Goal: Task Accomplishment & Management: Use online tool/utility

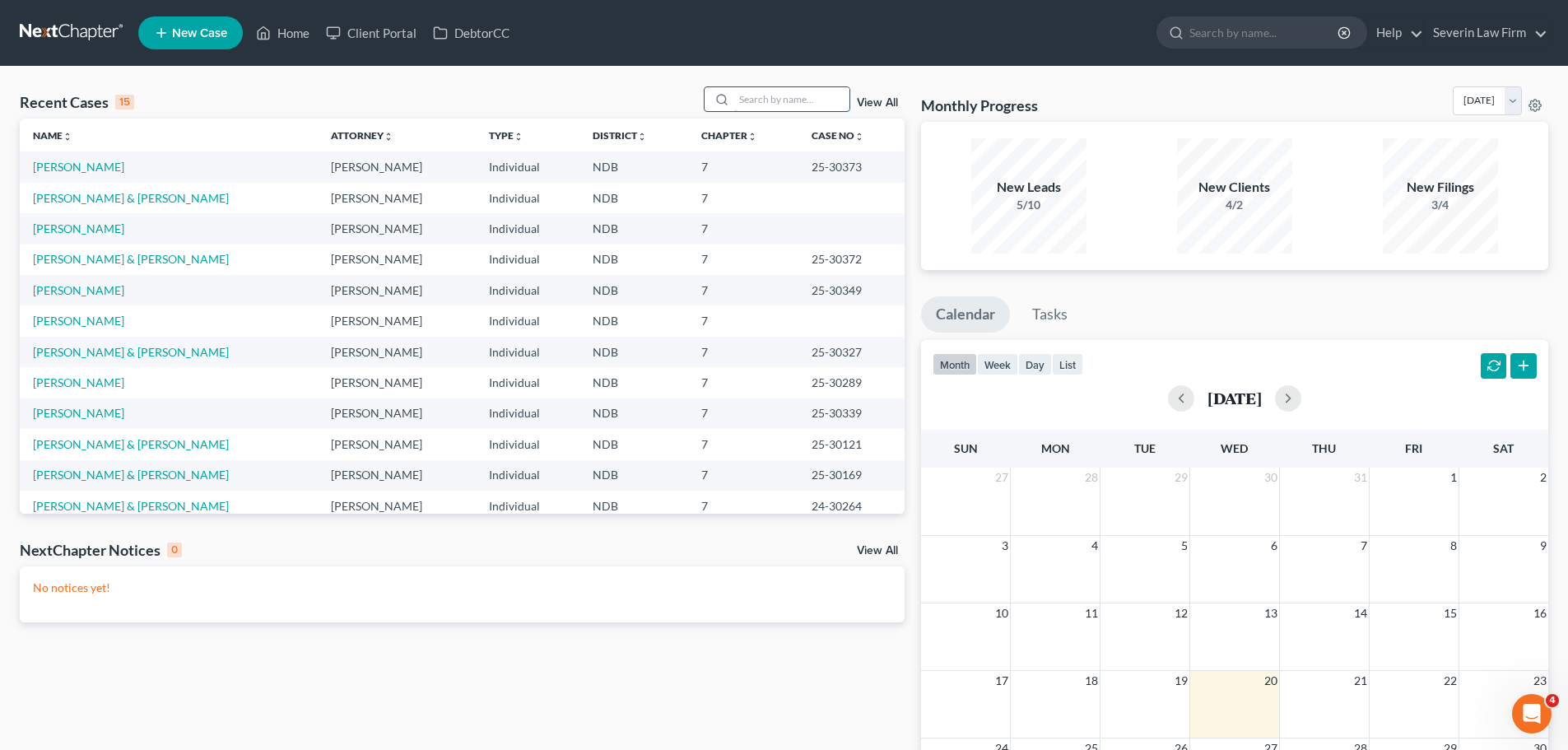
click at [776, 94] on input "search" at bounding box center [792, 99] width 115 height 24
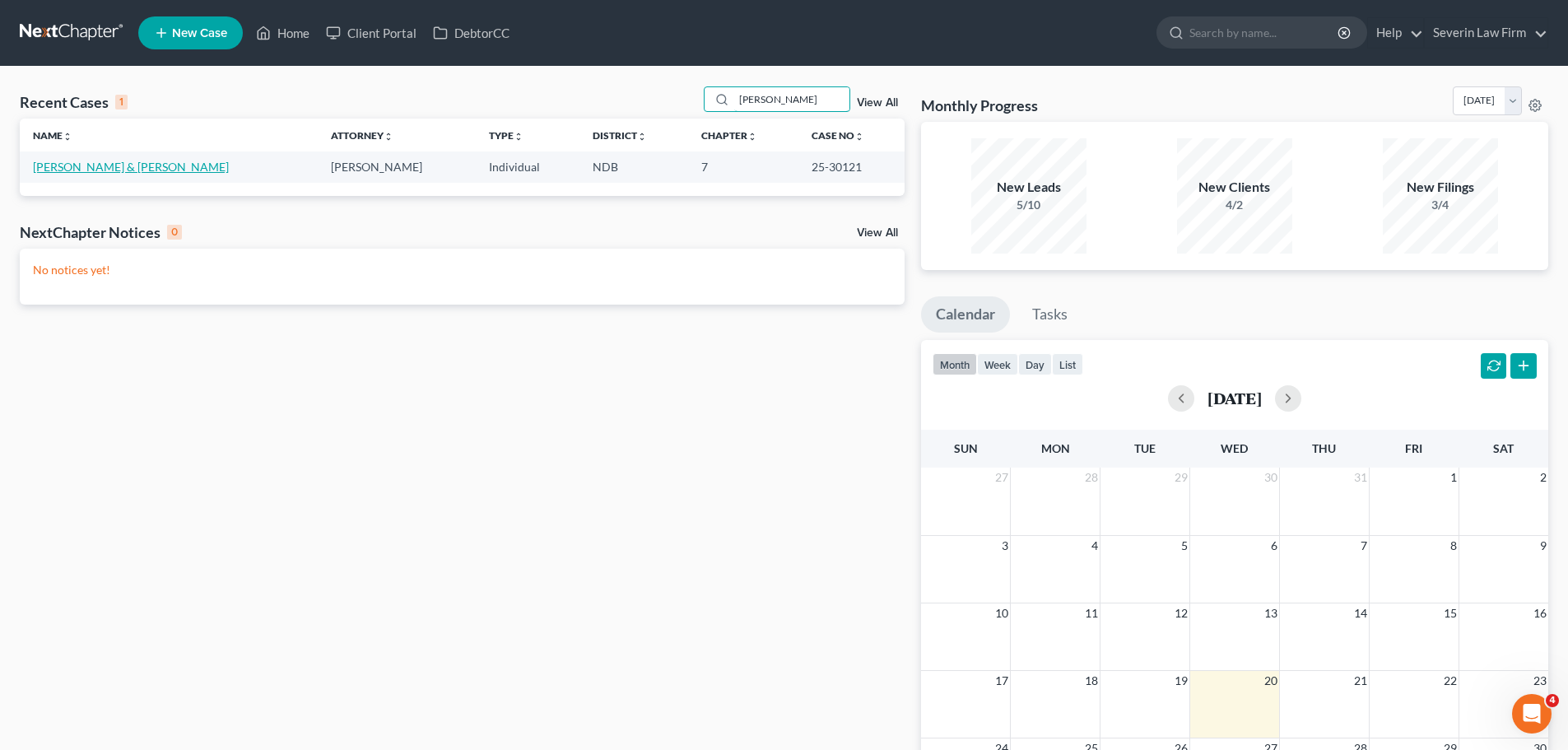
type input "[PERSON_NAME]"
click at [93, 169] on link "[PERSON_NAME] & [PERSON_NAME]" at bounding box center [131, 166] width 196 height 14
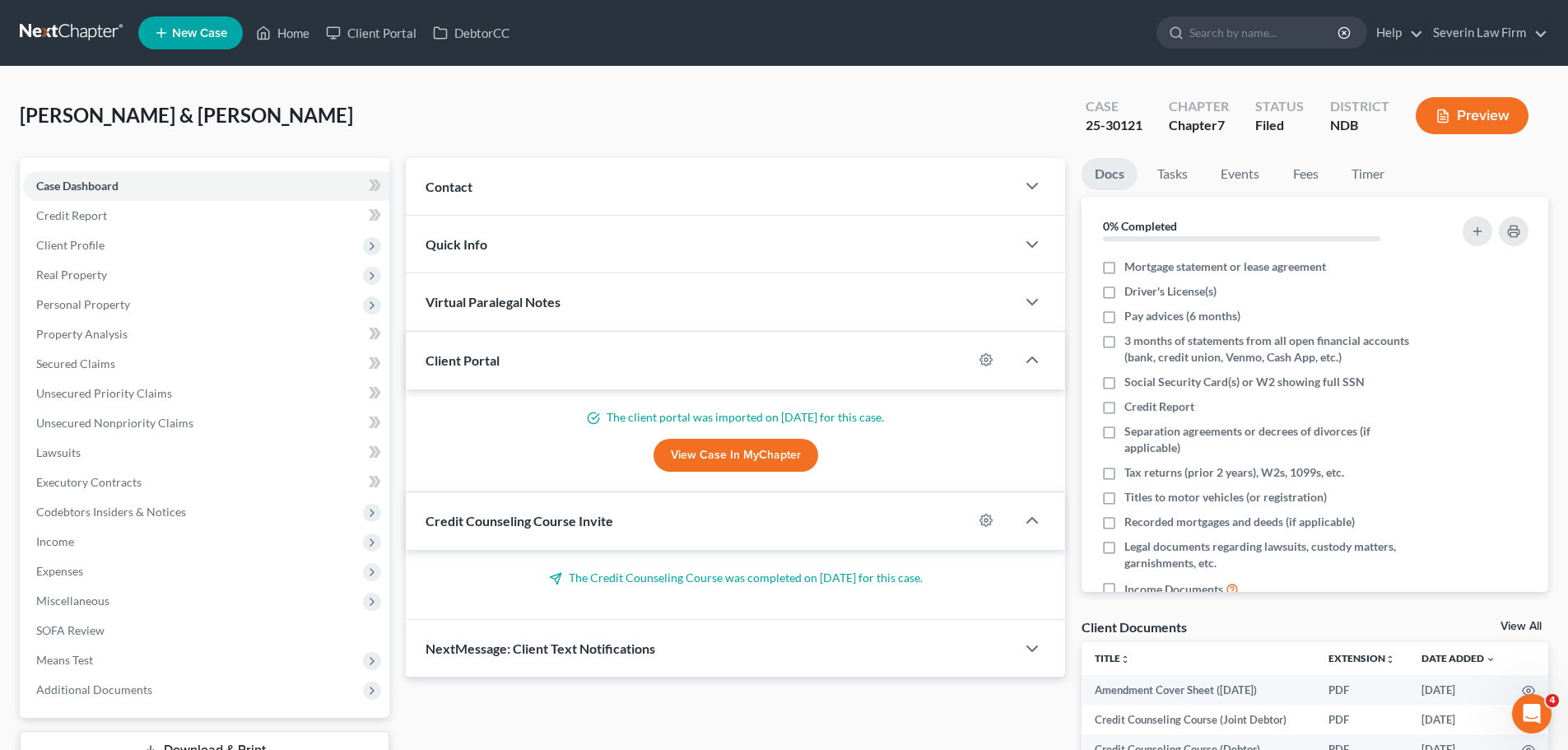
scroll to position [82, 0]
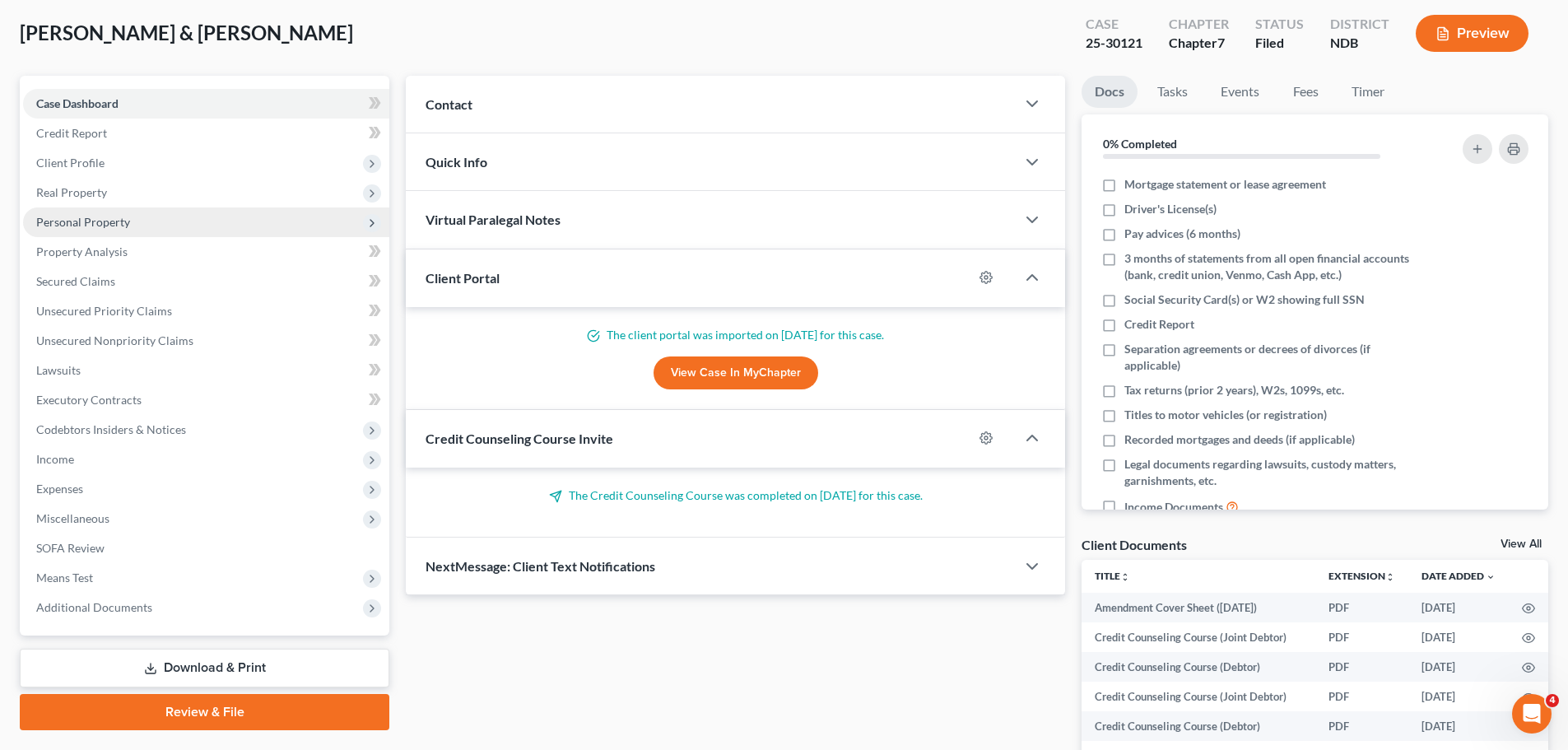
click at [99, 221] on span "Personal Property" at bounding box center [83, 221] width 94 height 14
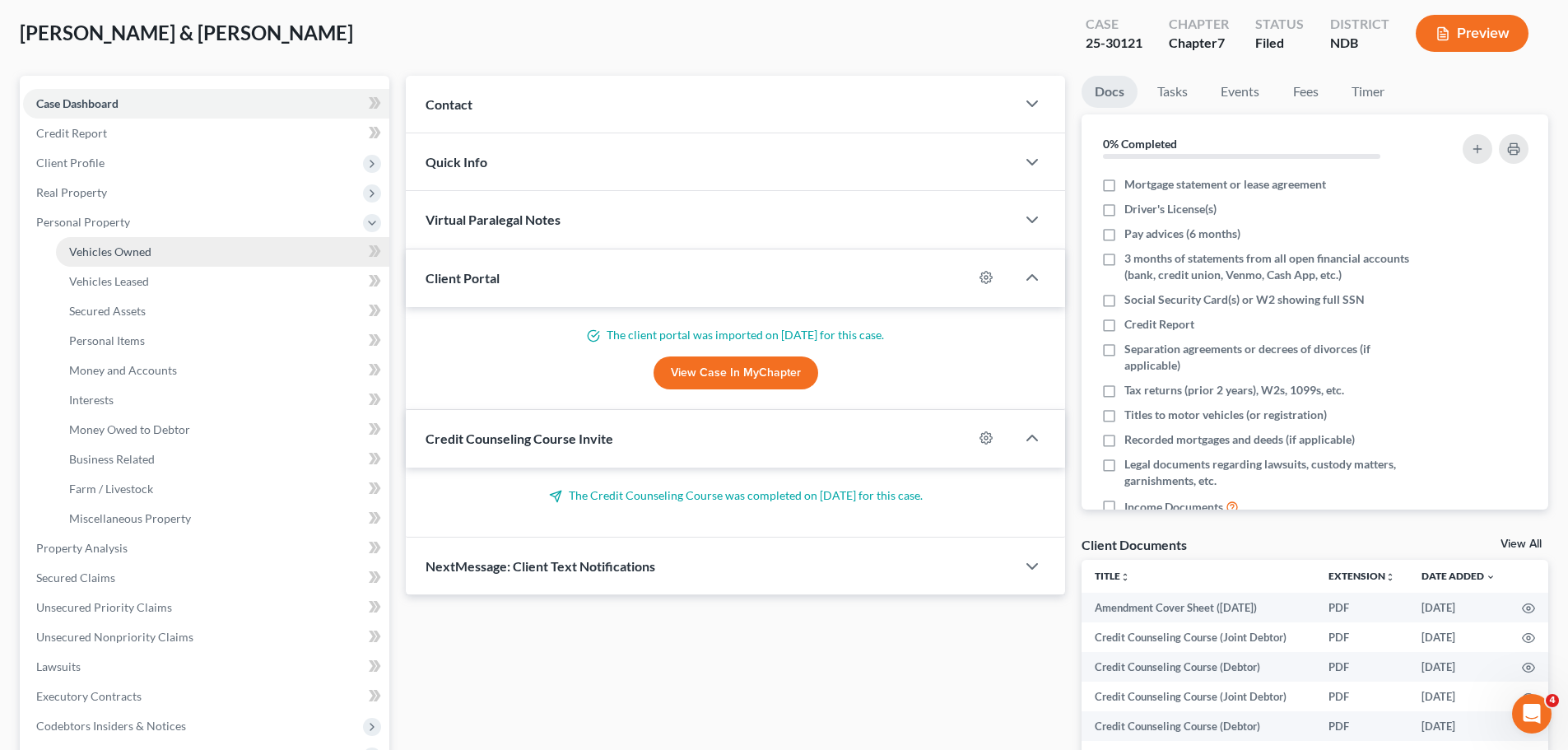
click at [106, 244] on span "Vehicles Owned" at bounding box center [109, 251] width 82 height 14
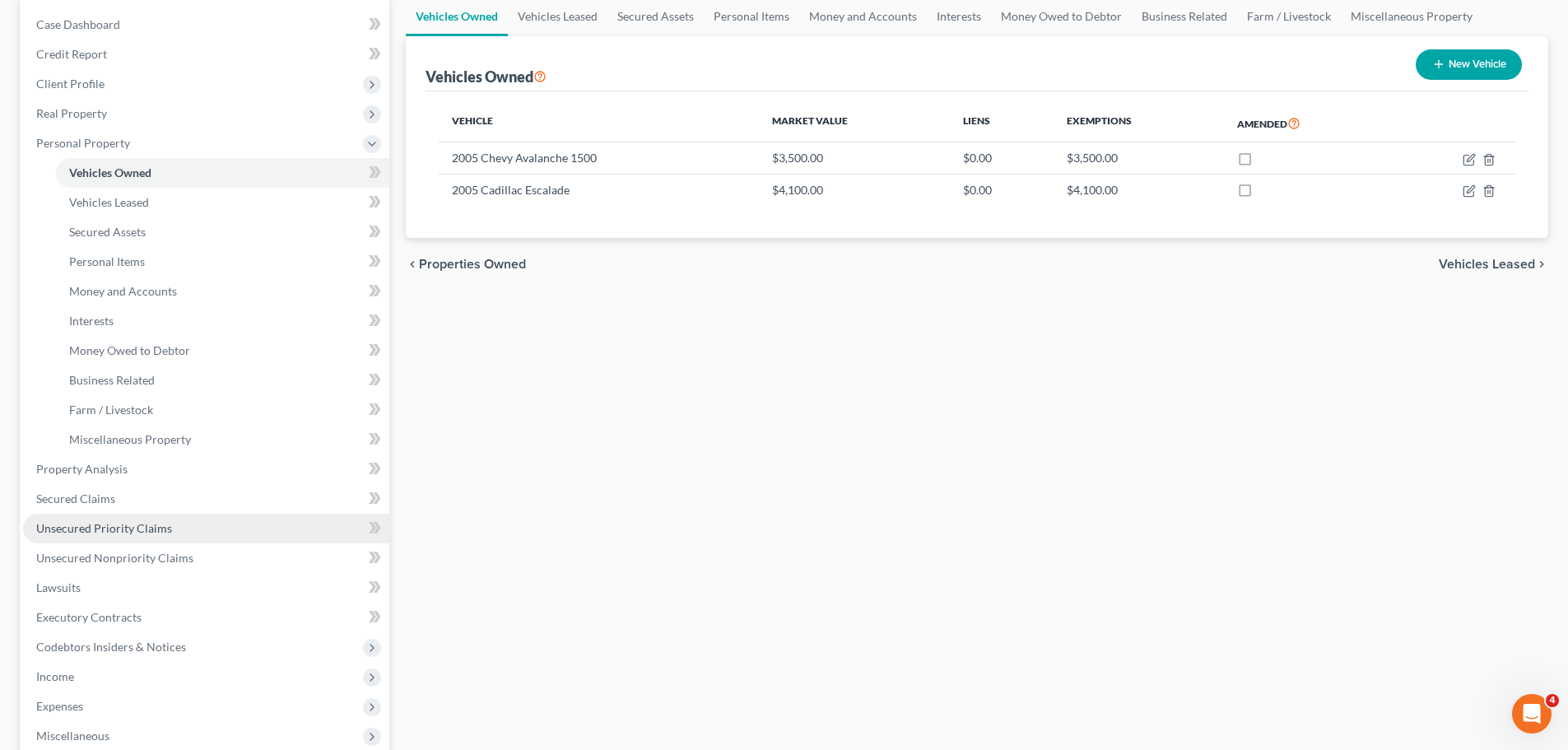
scroll to position [165, 0]
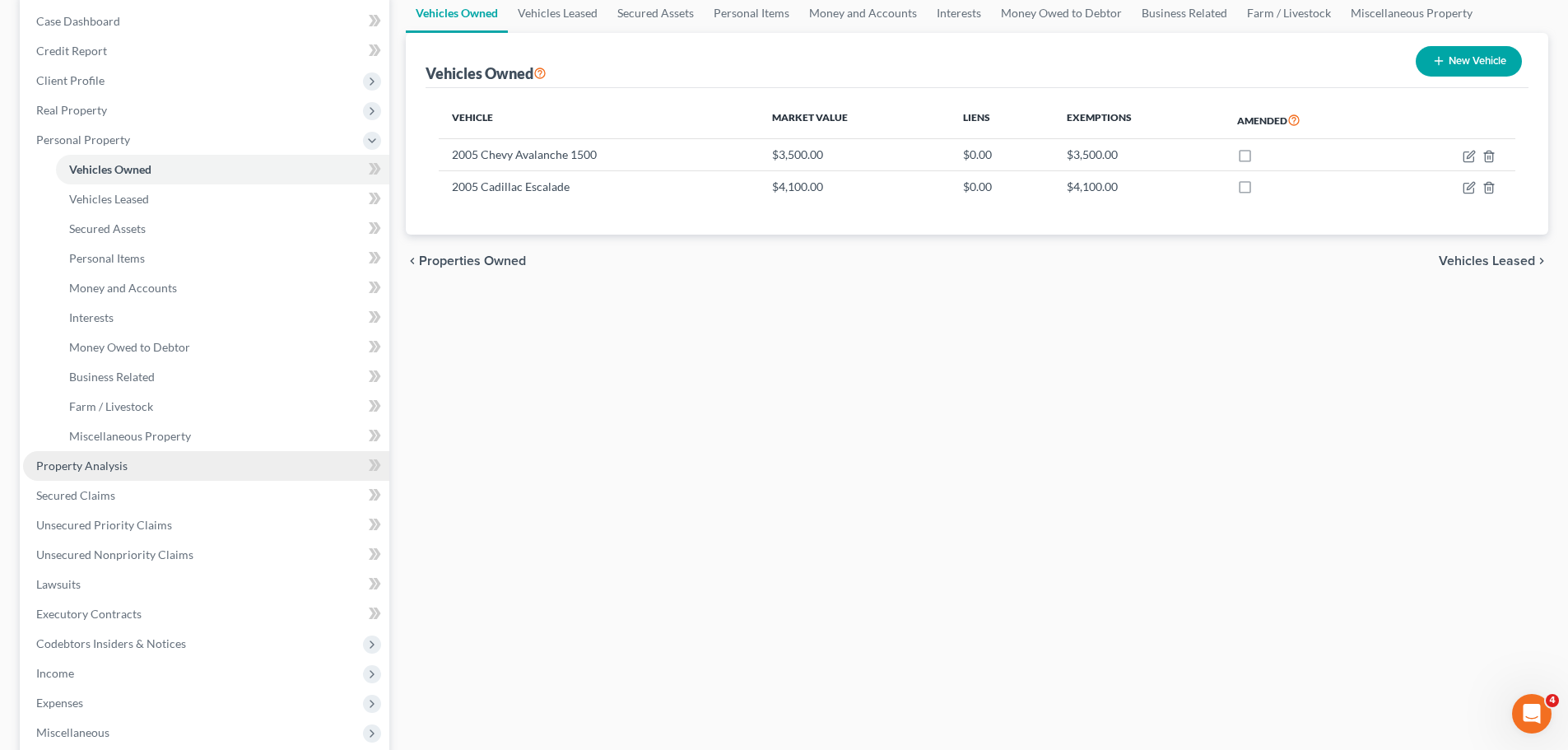
click at [90, 471] on span "Property Analysis" at bounding box center [81, 465] width 91 height 14
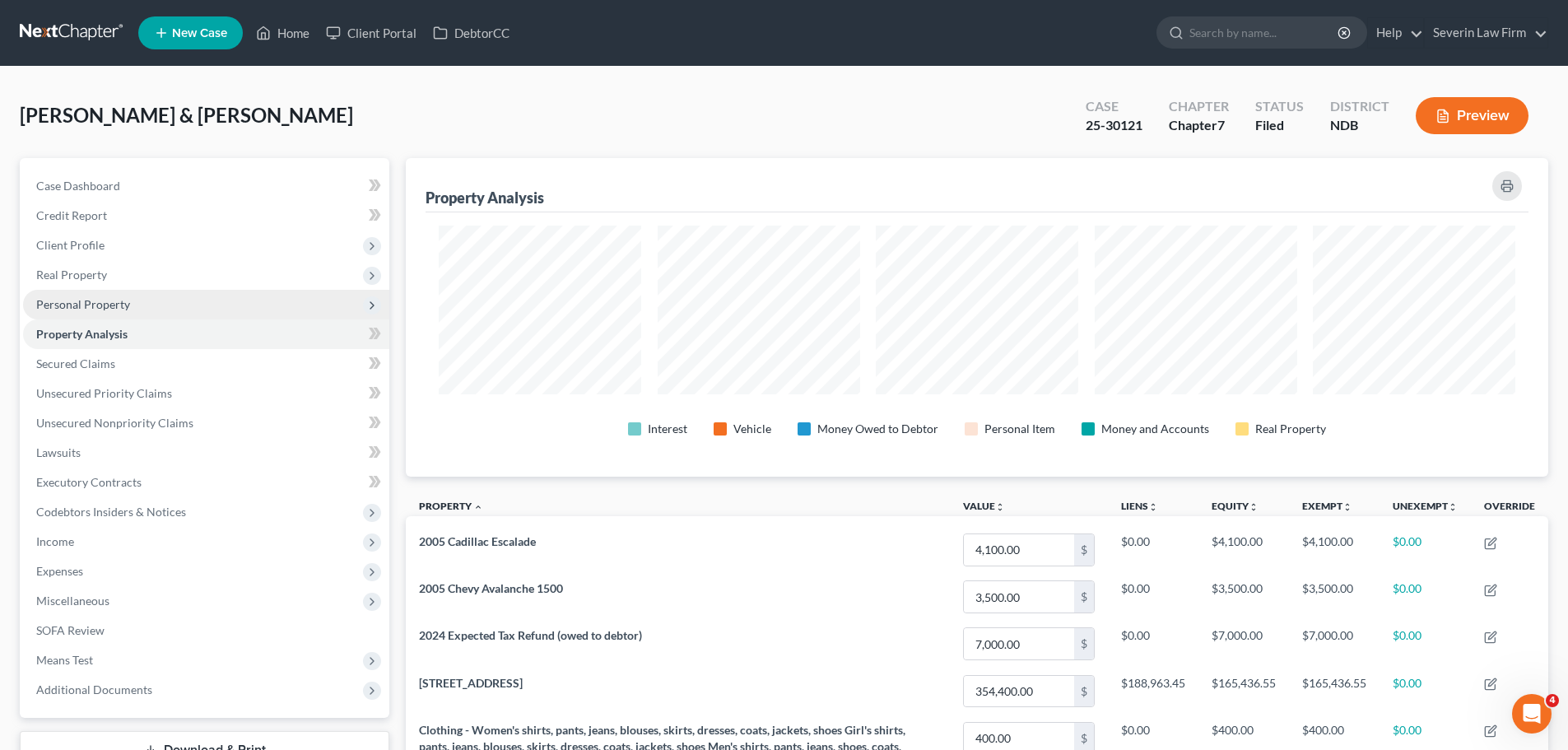
click at [89, 298] on span "Personal Property" at bounding box center [83, 303] width 94 height 14
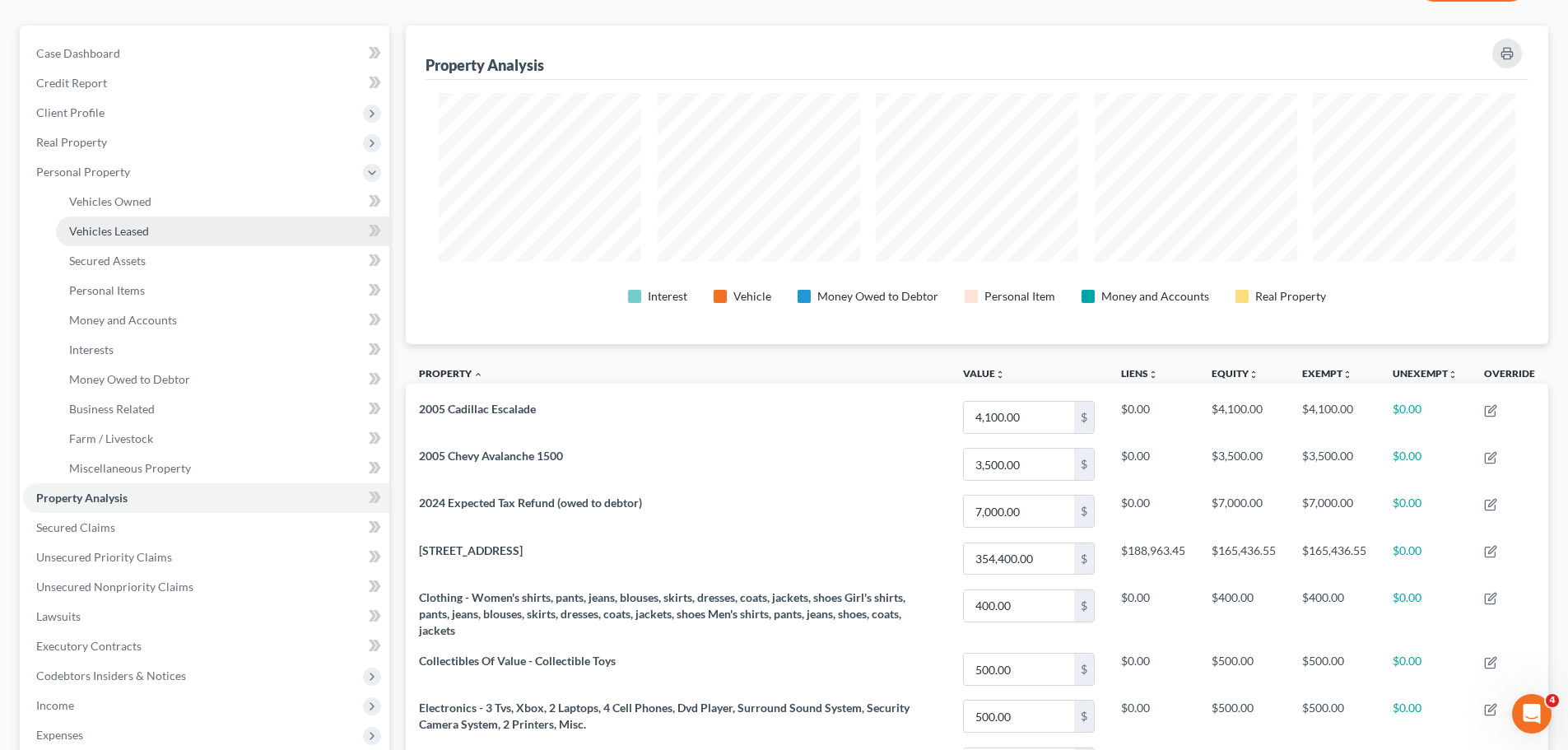
scroll to position [329, 0]
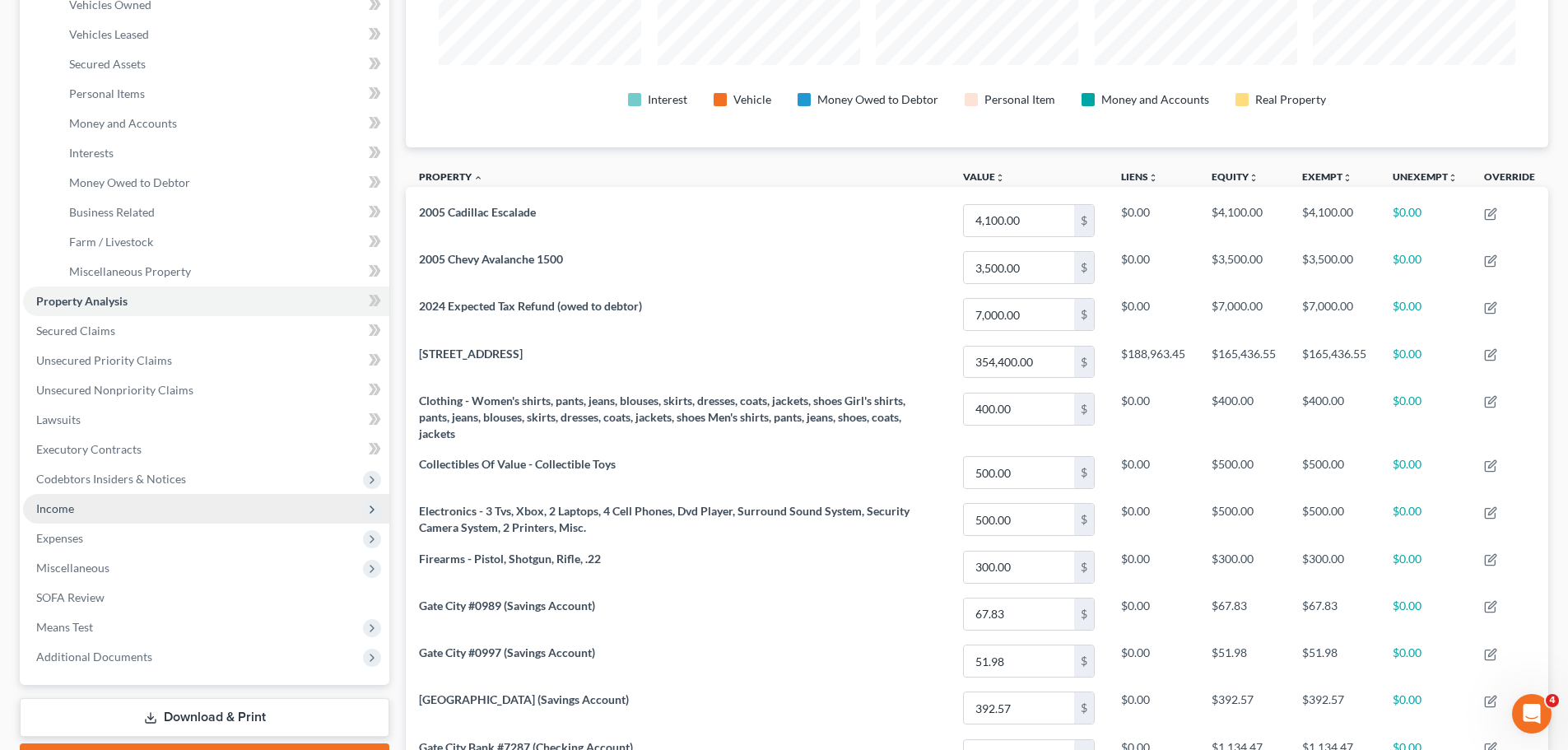
click at [93, 508] on span "Income" at bounding box center [205, 508] width 367 height 29
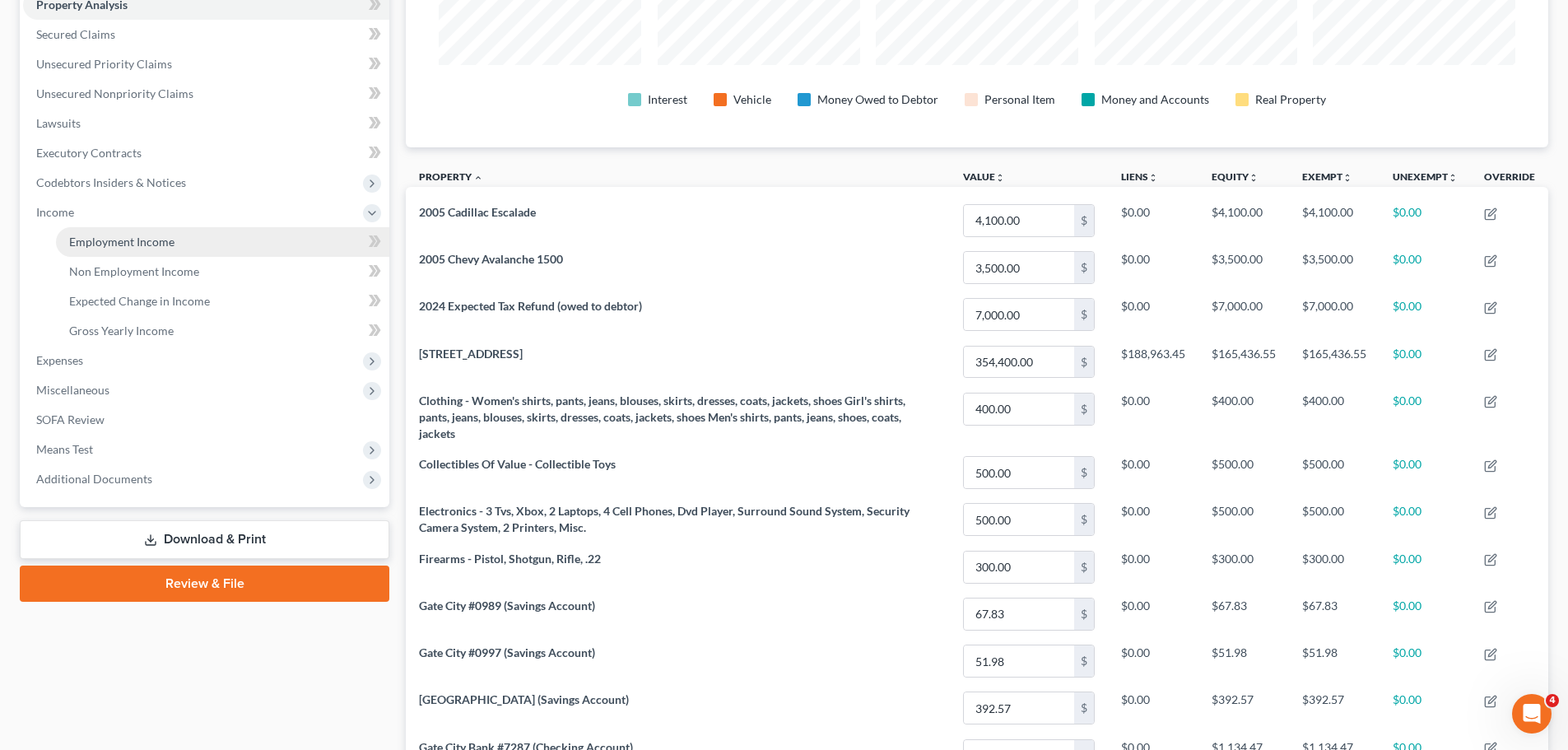
click at [122, 244] on span "Employment Income" at bounding box center [122, 241] width 106 height 14
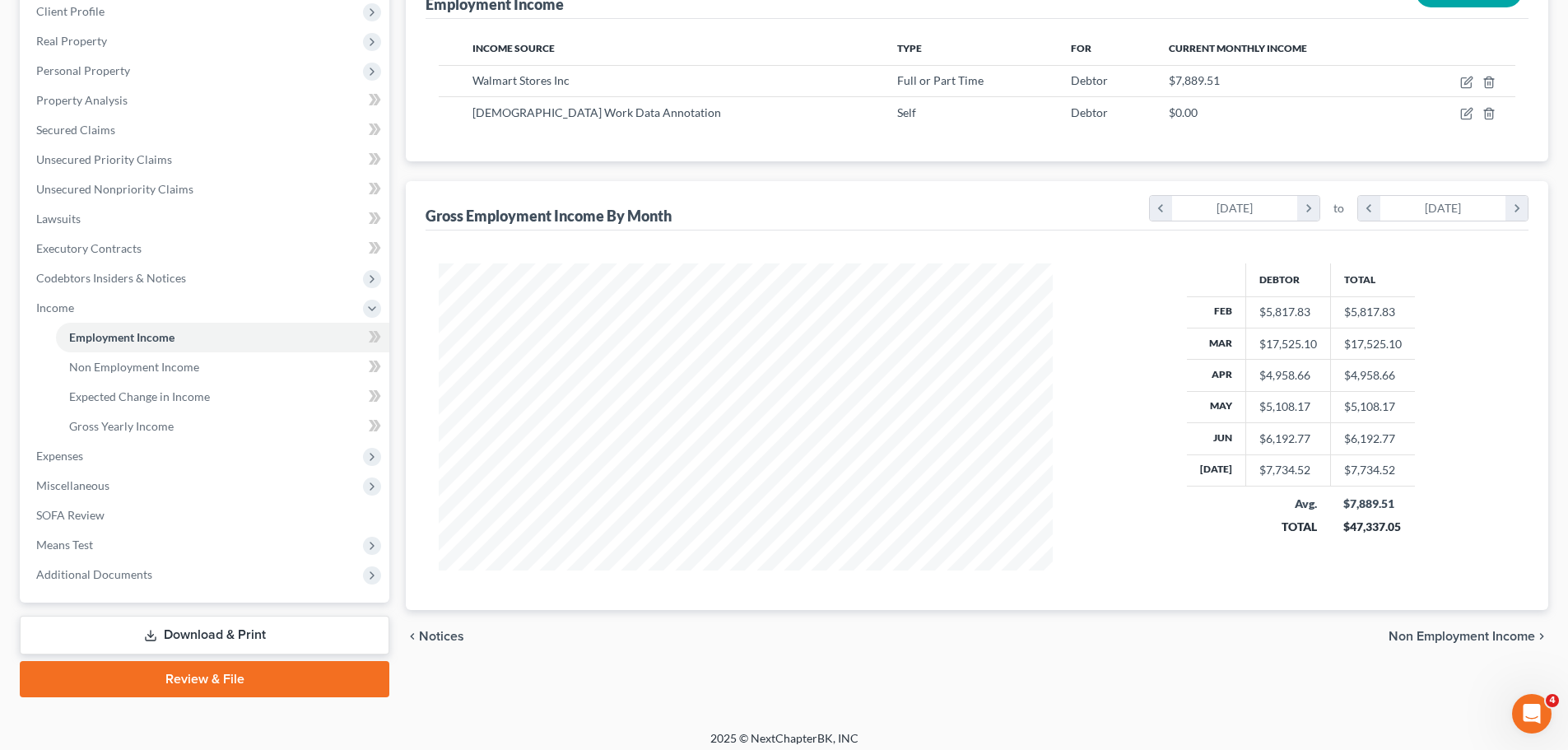
scroll to position [244, 0]
